Goal: Browse casually

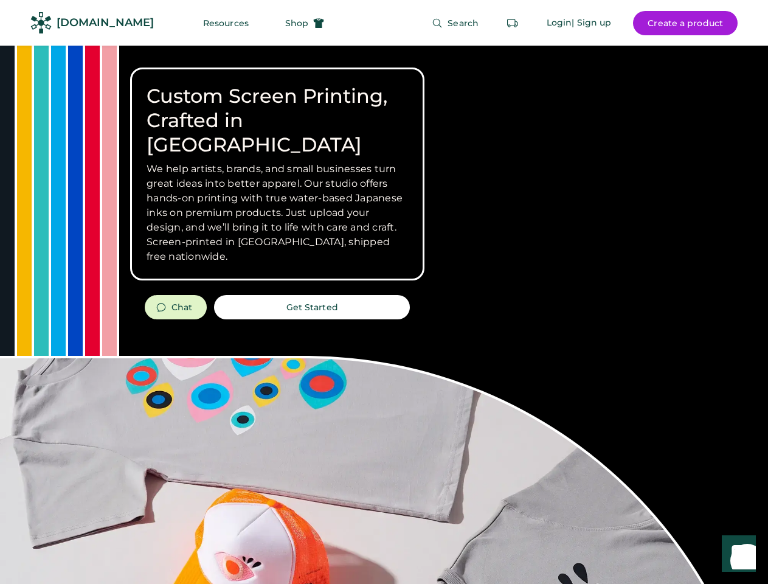
click at [384, 292] on div "Custom Screen Printing, Crafted in [GEOGRAPHIC_DATA] We help artists, brands, a…" at bounding box center [384, 432] width 768 height 773
click at [384, 315] on div "Custom Screen Printing, Crafted in [GEOGRAPHIC_DATA] We help artists, brands, a…" at bounding box center [384, 432] width 768 height 773
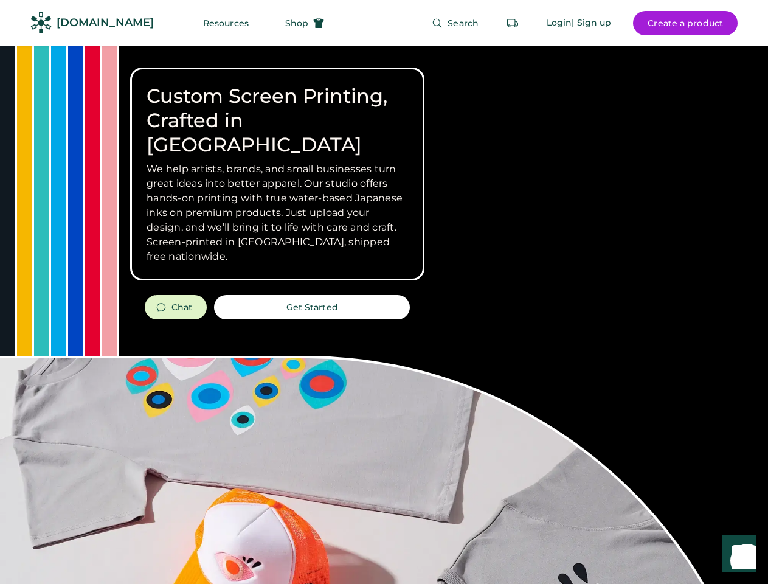
click at [384, 315] on div "Custom Screen Printing, Crafted in [GEOGRAPHIC_DATA] We help artists, brands, a…" at bounding box center [384, 432] width 768 height 773
click at [277, 174] on h3 "We help artists, brands, and small businesses turn great ideas into better appa…" at bounding box center [278, 213] width 262 height 102
click at [277, 162] on h3 "We help artists, brands, and small businesses turn great ideas into better appa…" at bounding box center [278, 213] width 262 height 102
click at [277, 108] on h1 "Custom Screen Printing, Crafted in [GEOGRAPHIC_DATA]" at bounding box center [278, 120] width 262 height 73
